Goal: Navigation & Orientation: Go to known website

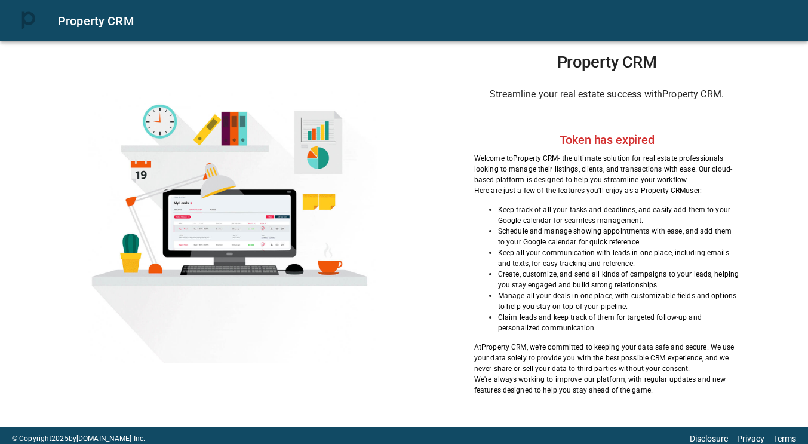
scroll to position [16, 0]
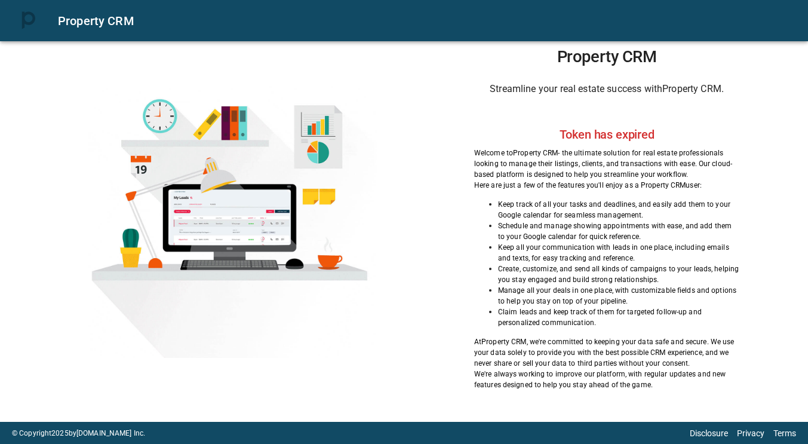
drag, startPoint x: 586, startPoint y: 164, endPoint x: 594, endPoint y: 157, distance: 10.6
click at [586, 164] on p "Welcome to Property CRM - the ultimate solution for real estate professionals l…" at bounding box center [606, 164] width 265 height 32
drag, startPoint x: 602, startPoint y: 132, endPoint x: 623, endPoint y: 137, distance: 22.0
click at [623, 137] on h2 "Token has expired" at bounding box center [607, 134] width 95 height 14
click at [623, 113] on div "Property CRM Streamline your real estate success with Property CRM . Token has …" at bounding box center [606, 218] width 343 height 343
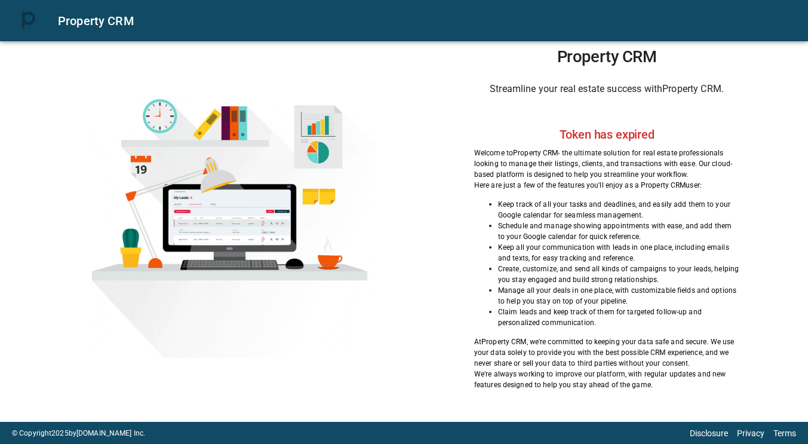
drag, startPoint x: 638, startPoint y: 113, endPoint x: 613, endPoint y: 105, distance: 26.4
click at [637, 113] on div "Property CRM Streamline your real estate success with Property CRM . Token has …" at bounding box center [606, 218] width 343 height 343
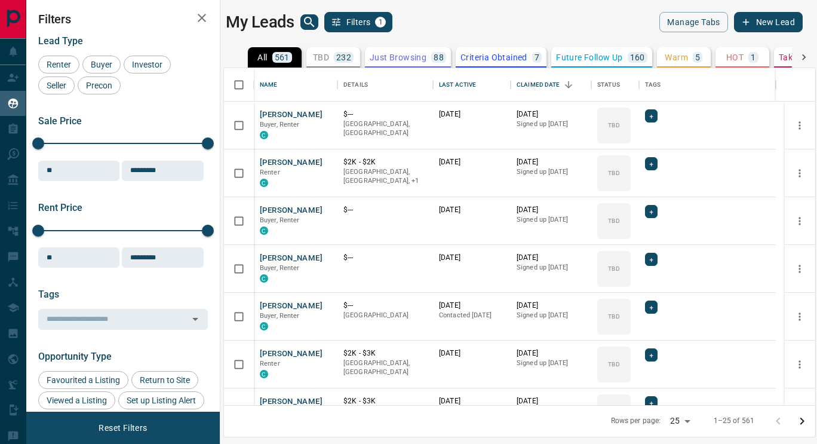
scroll to position [328, 582]
